Goal: Information Seeking & Learning: Learn about a topic

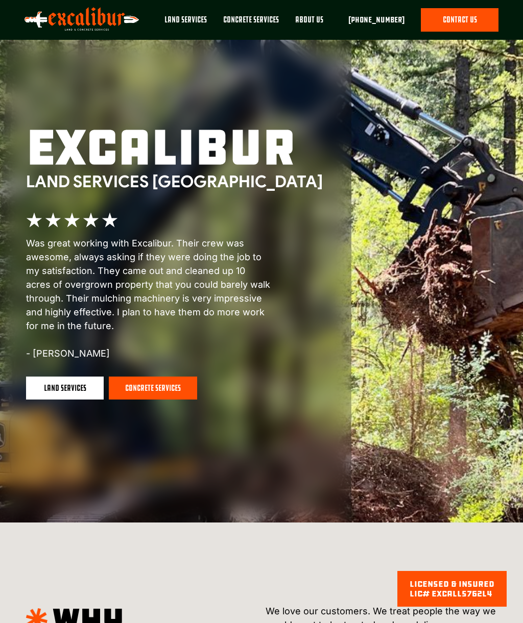
click at [76, 389] on link "land services" at bounding box center [65, 388] width 78 height 23
click at [71, 406] on div at bounding box center [90, 261] width 523 height 523
click at [69, 386] on link "land services" at bounding box center [65, 388] width 78 height 23
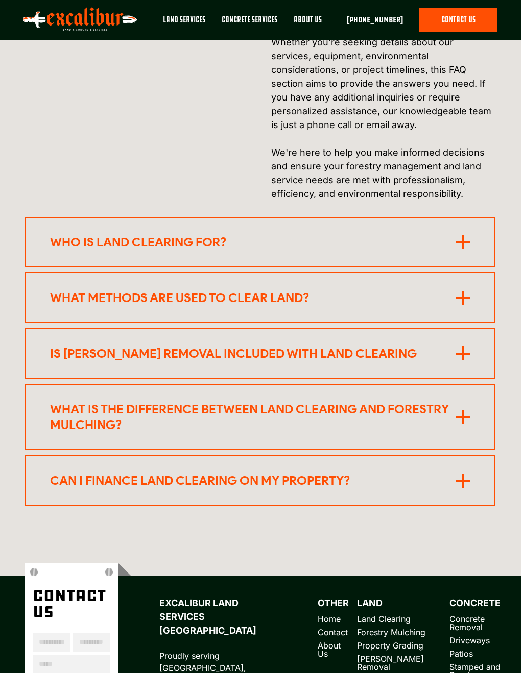
scroll to position [5838, 0]
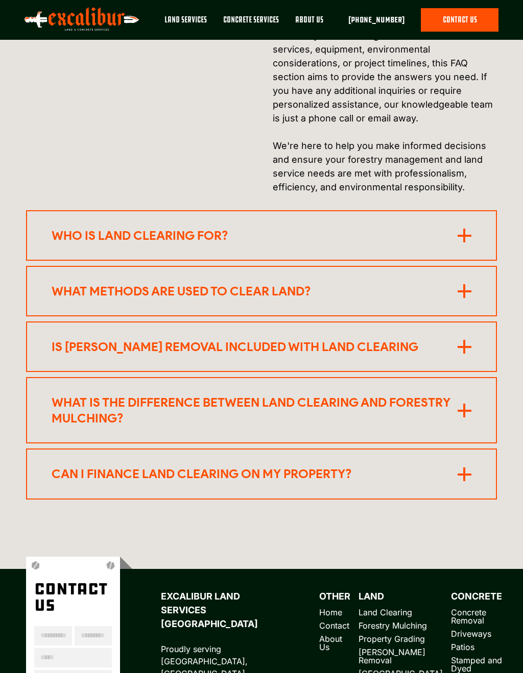
click at [415, 243] on div "Who is land clearing for?" at bounding box center [255, 236] width 406 height 16
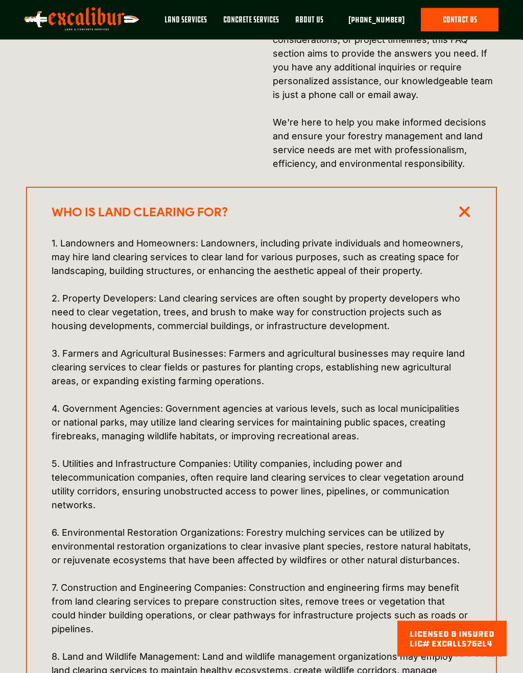
scroll to position [5870, 0]
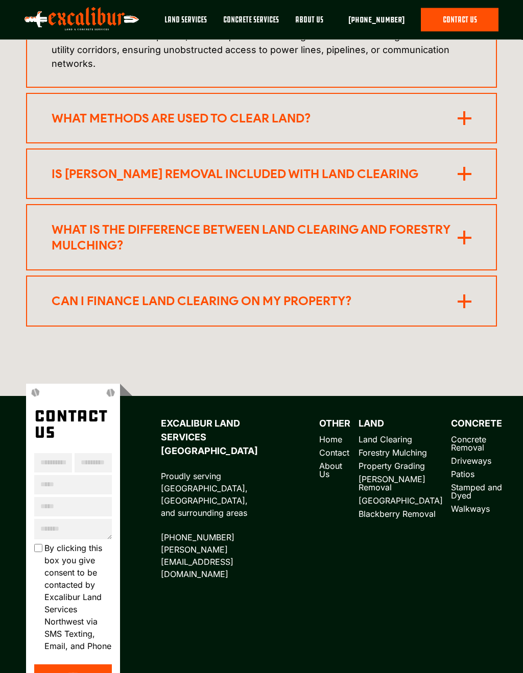
click at [417, 182] on div "Is [PERSON_NAME] removal included with land clearing" at bounding box center [255, 174] width 406 height 16
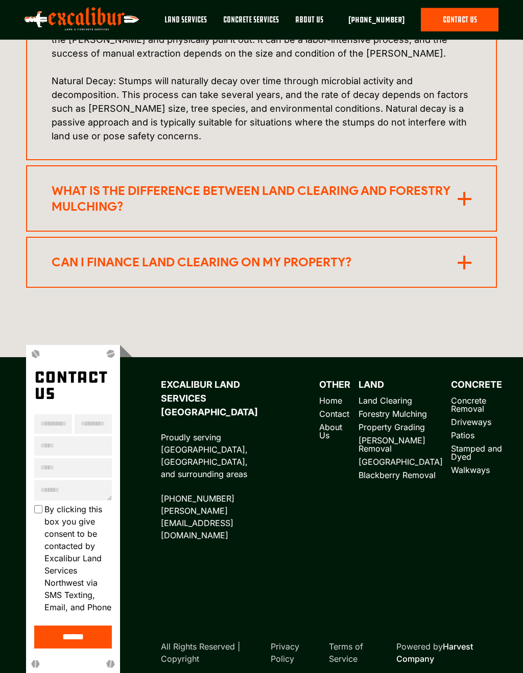
scroll to position [7213, 0]
click at [437, 265] on div "Can I finance land clearing on my property?" at bounding box center [255, 262] width 406 height 16
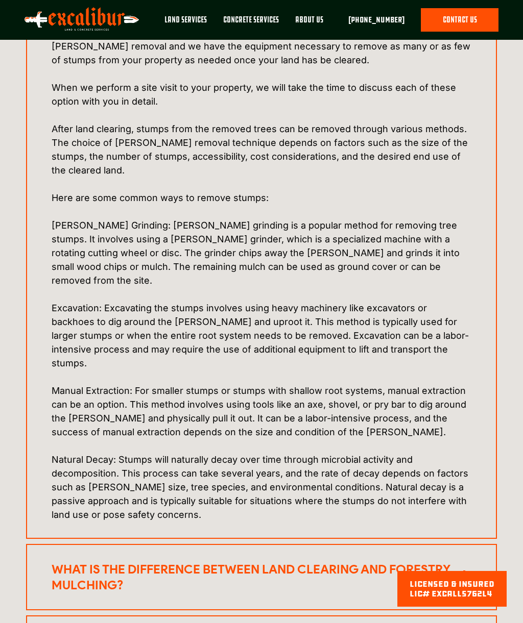
scroll to position [6833, 0]
